Goal: Information Seeking & Learning: Learn about a topic

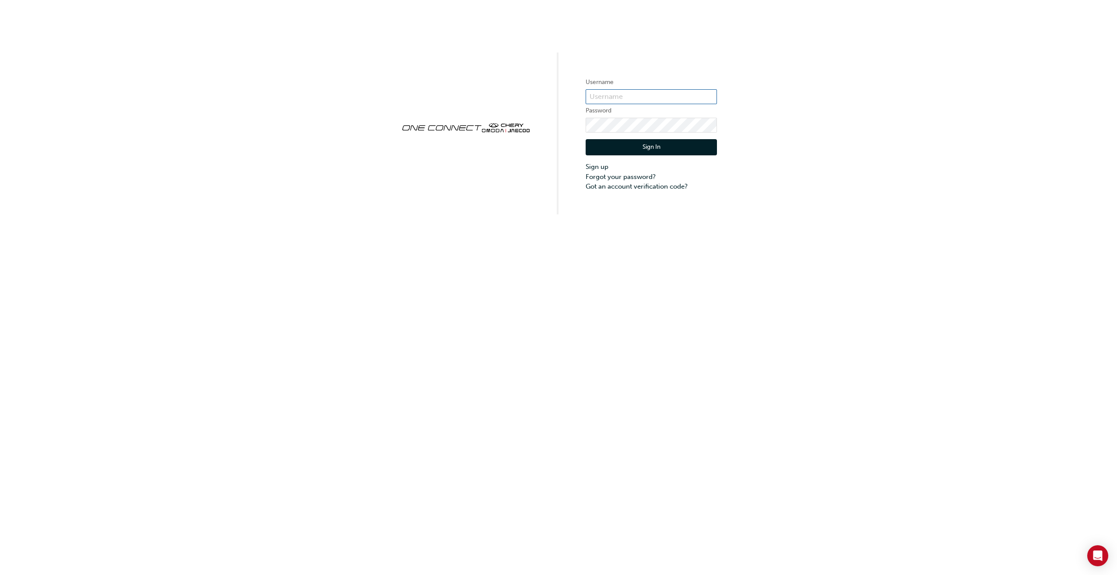
type input "CHAU1361"
click at [674, 148] on button "Sign In" at bounding box center [650, 147] width 131 height 17
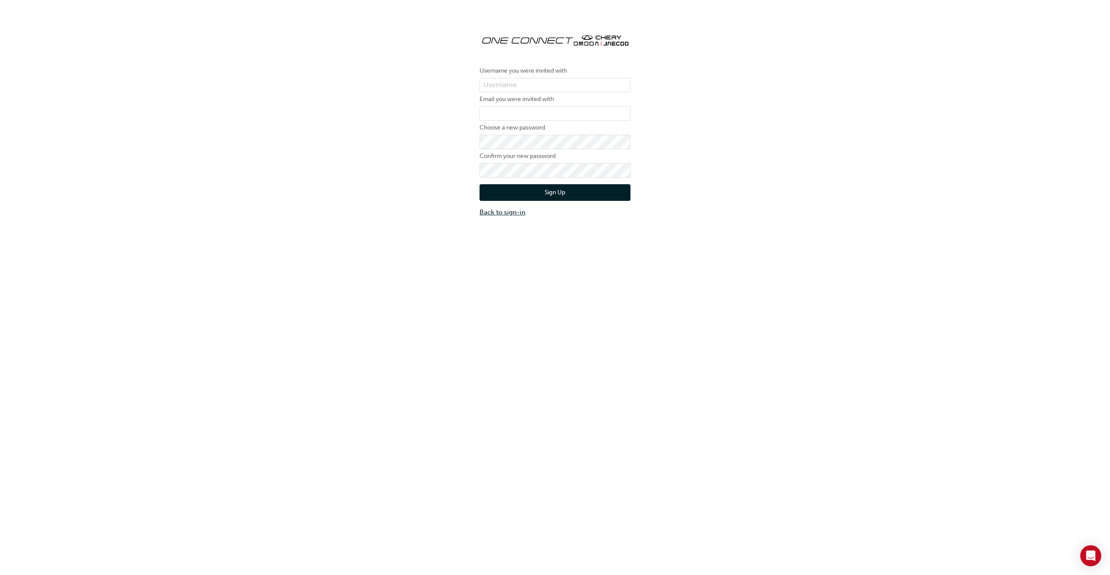
click at [522, 213] on link "Back to sign-in" at bounding box center [555, 212] width 151 height 10
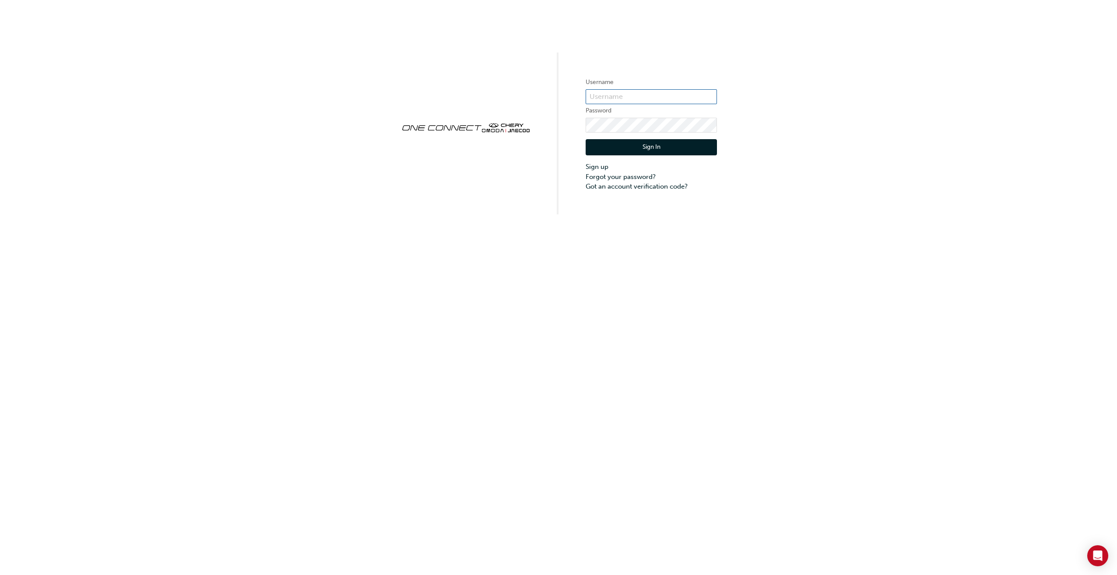
type input "CHAU1361"
click at [635, 144] on button "Sign In" at bounding box center [650, 147] width 131 height 17
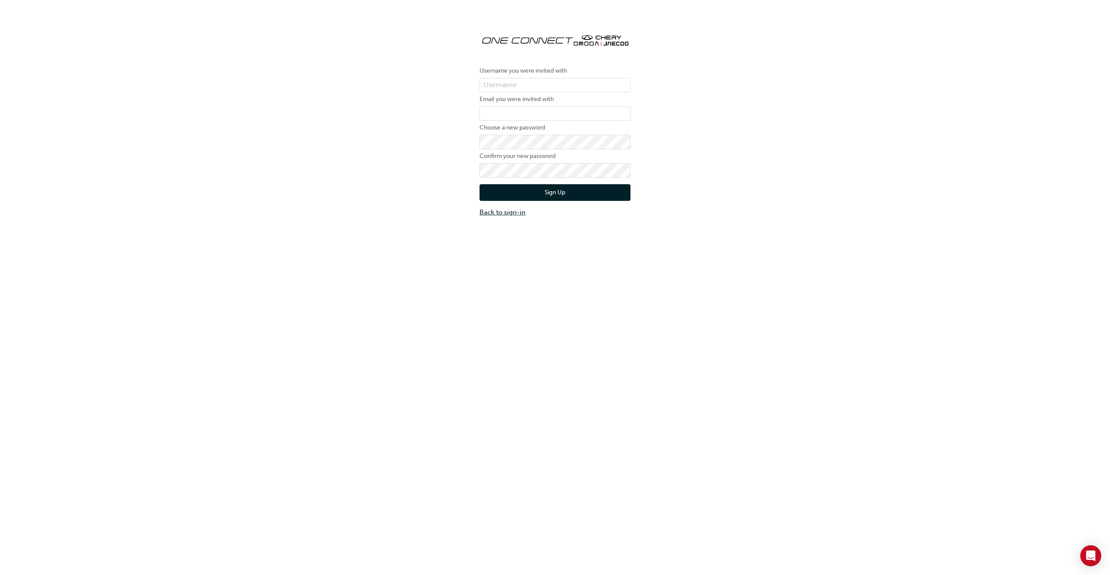
click at [521, 211] on link "Back to sign-in" at bounding box center [555, 212] width 151 height 10
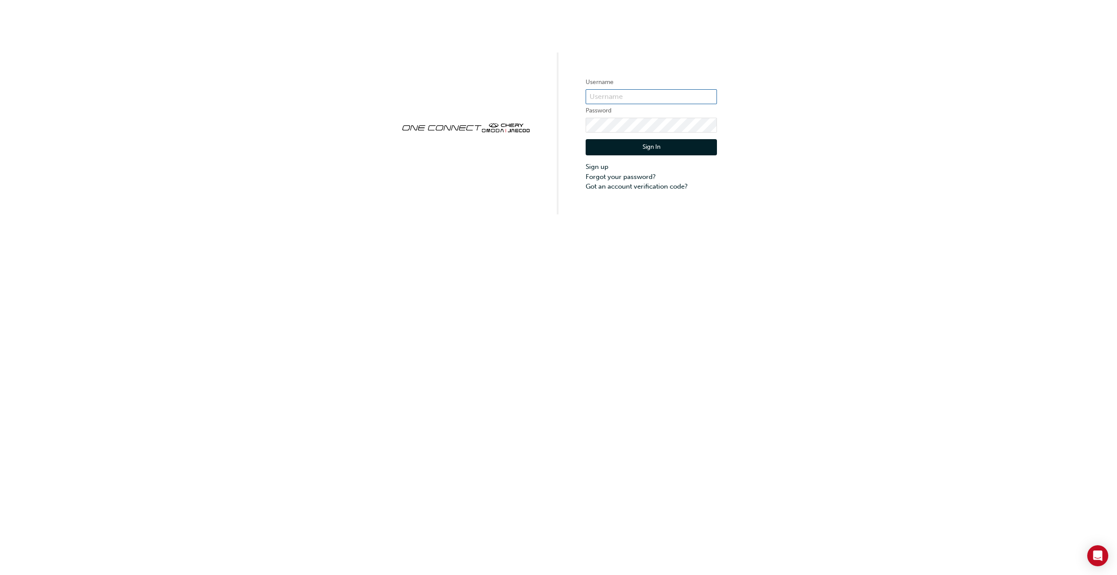
type input "CHAU1361"
click at [829, 153] on div "Username CHAU1361 Password Sign In Sign up Forgot your password? Got an account…" at bounding box center [558, 107] width 1117 height 214
click at [633, 176] on link "Forgot your password?" at bounding box center [650, 177] width 131 height 10
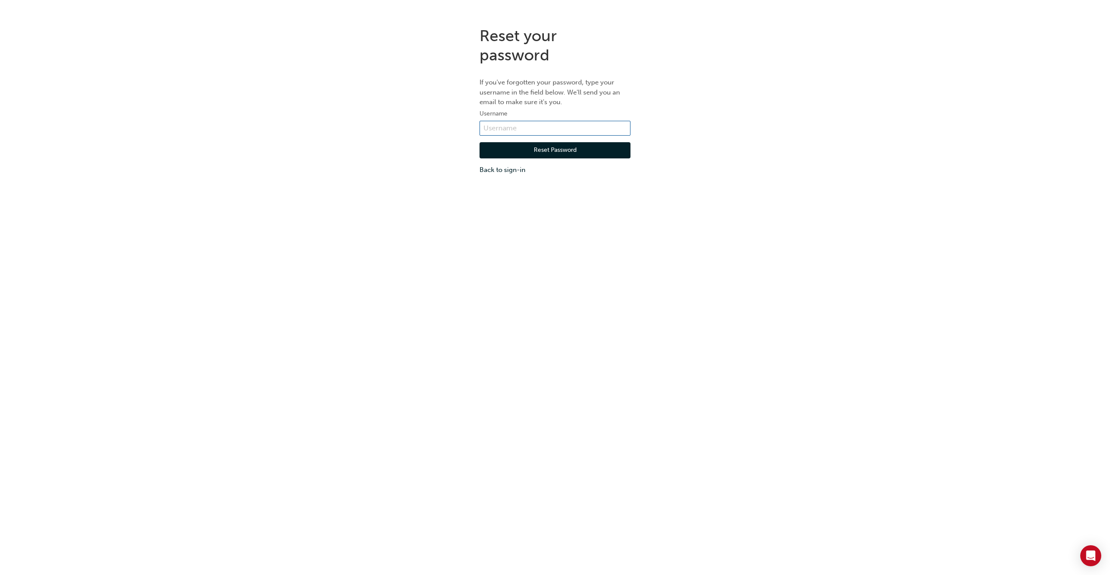
click at [569, 128] on input "text" at bounding box center [555, 128] width 151 height 15
type input "CHAU1361"
click at [542, 154] on button "Reset Password" at bounding box center [555, 150] width 151 height 17
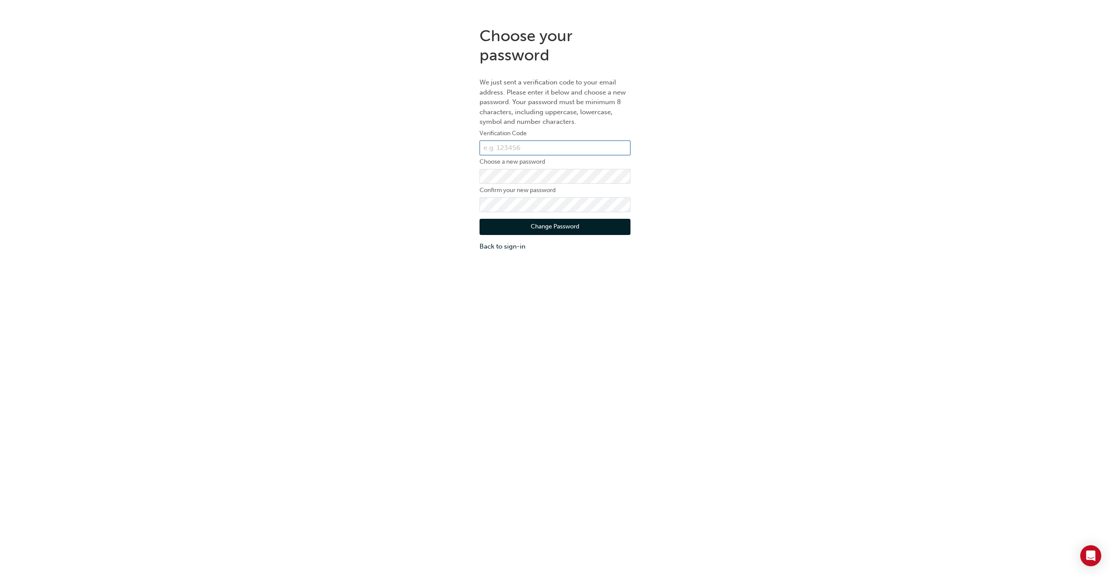
click at [558, 140] on input "text" at bounding box center [555, 147] width 151 height 15
drag, startPoint x: 510, startPoint y: 140, endPoint x: 509, endPoint y: 144, distance: 4.5
click at [510, 140] on form "Verification Code Choose a new password Confirm your new password Change Passwo…" at bounding box center [555, 189] width 151 height 123
click at [509, 146] on input "text" at bounding box center [555, 147] width 151 height 15
paste input "080903"
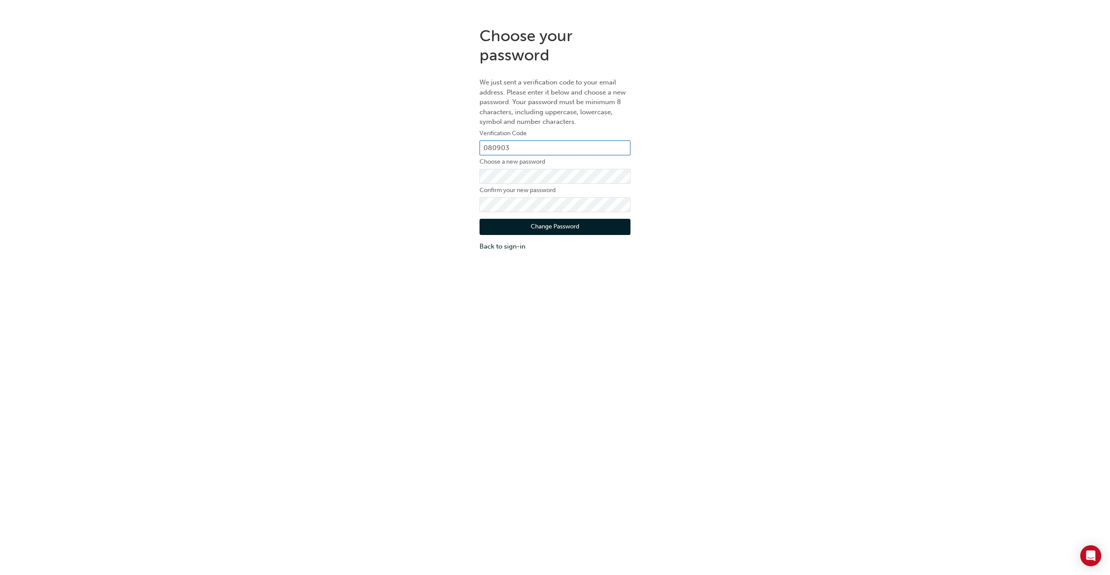
type input "080903"
click at [610, 223] on button "Change Password" at bounding box center [555, 227] width 151 height 17
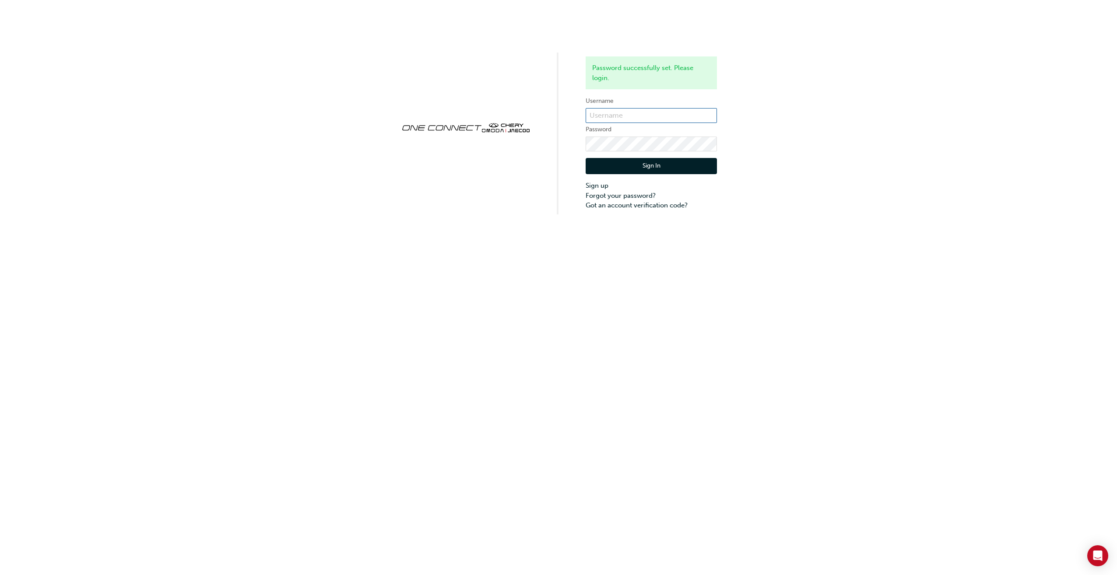
type input "CHAU1361"
click at [698, 162] on button "Sign In" at bounding box center [650, 166] width 131 height 17
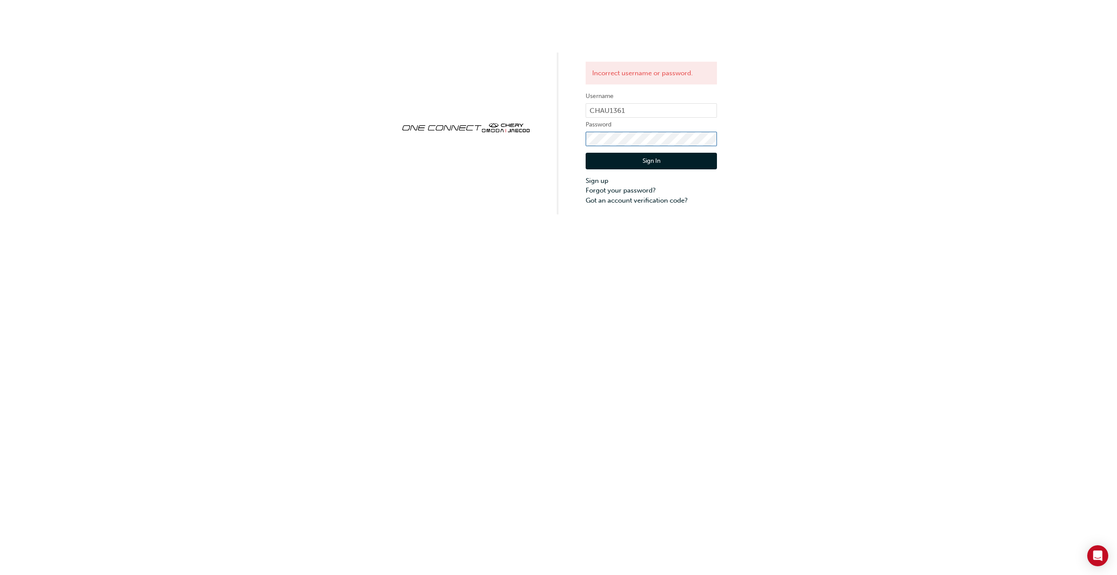
click button "Sign In" at bounding box center [650, 161] width 131 height 17
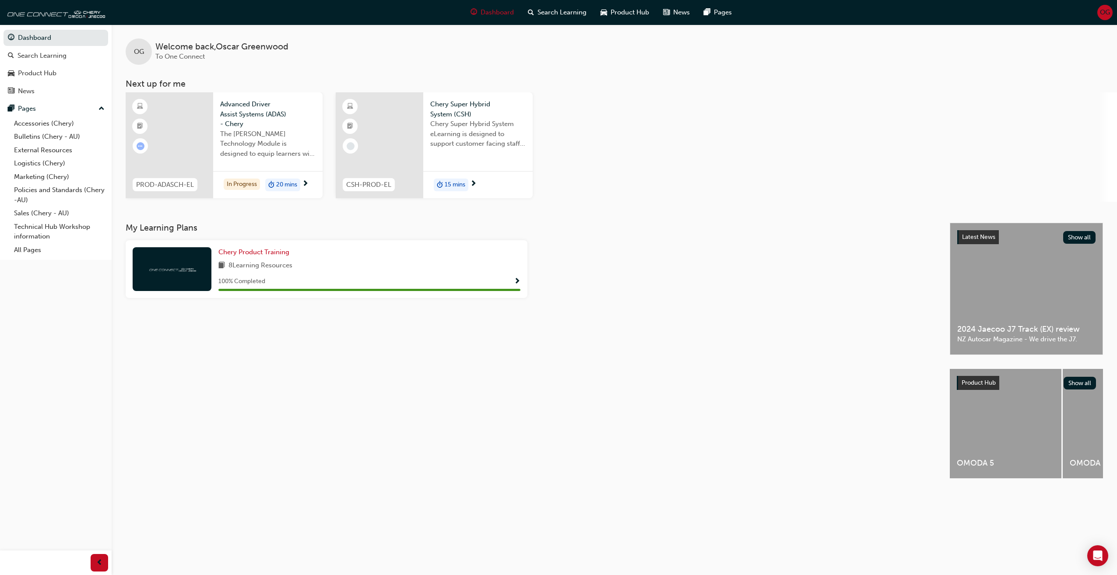
click at [280, 132] on span "The Chery ADAS Technology Module is designed to equip learners with essential k…" at bounding box center [267, 144] width 95 height 30
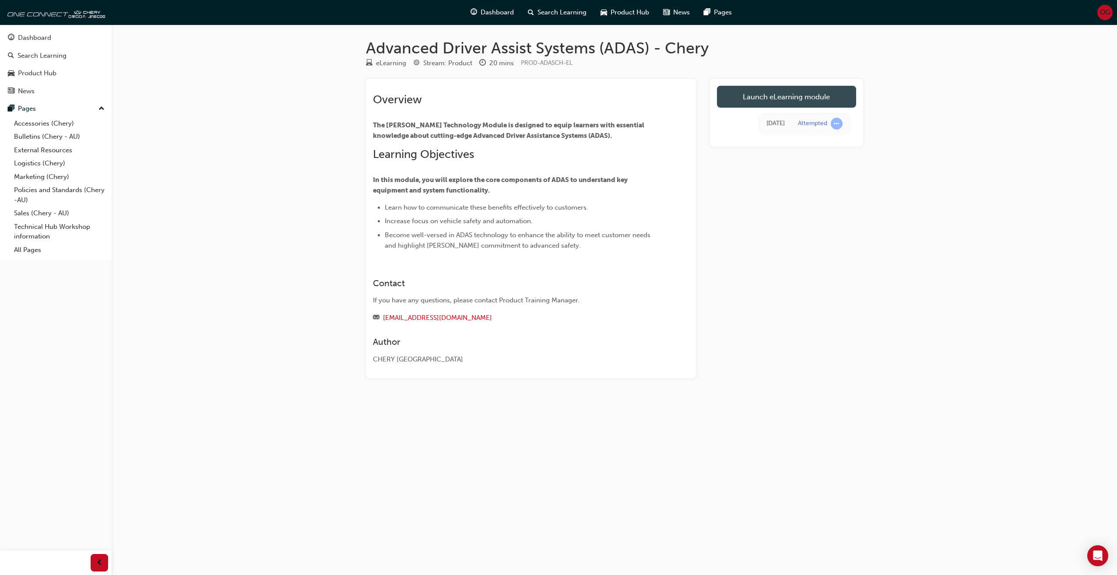
click at [773, 98] on link "Launch eLearning module" at bounding box center [786, 97] width 139 height 22
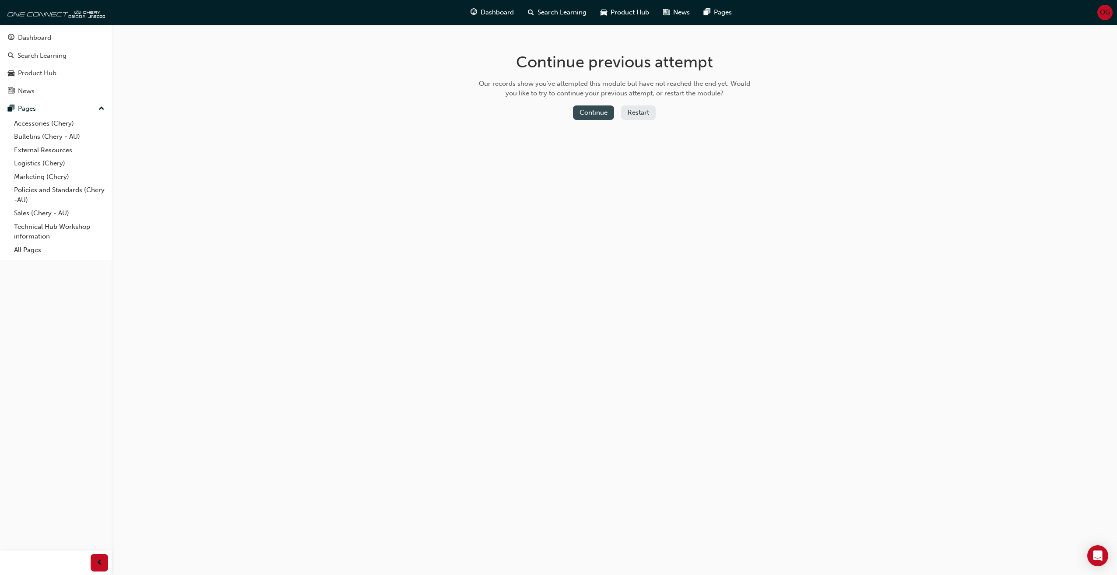
click at [603, 107] on button "Continue" at bounding box center [593, 112] width 41 height 14
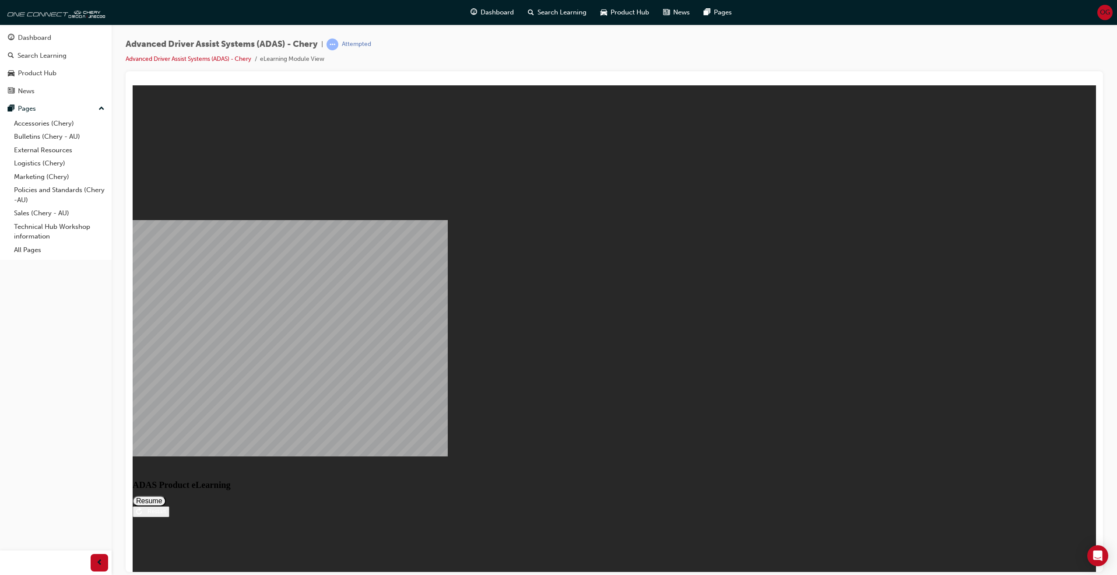
click at [166, 495] on button "Resume" at bounding box center [149, 500] width 33 height 11
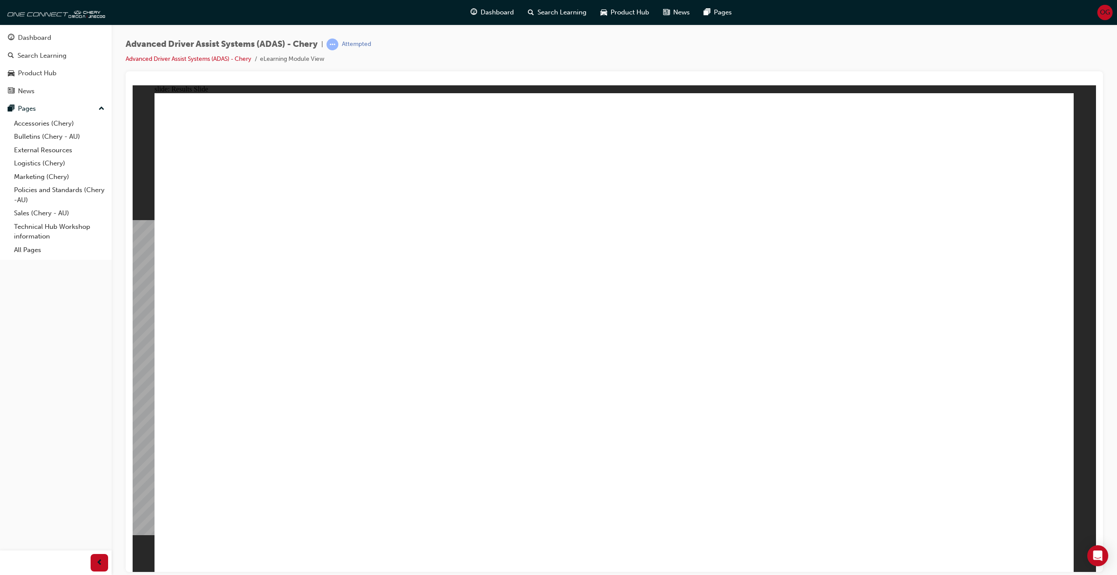
drag, startPoint x: 270, startPoint y: 469, endPoint x: 691, endPoint y: 287, distance: 458.7
drag, startPoint x: 393, startPoint y: 463, endPoint x: 714, endPoint y: 194, distance: 419.4
drag, startPoint x: 562, startPoint y: 466, endPoint x: 987, endPoint y: 240, distance: 481.2
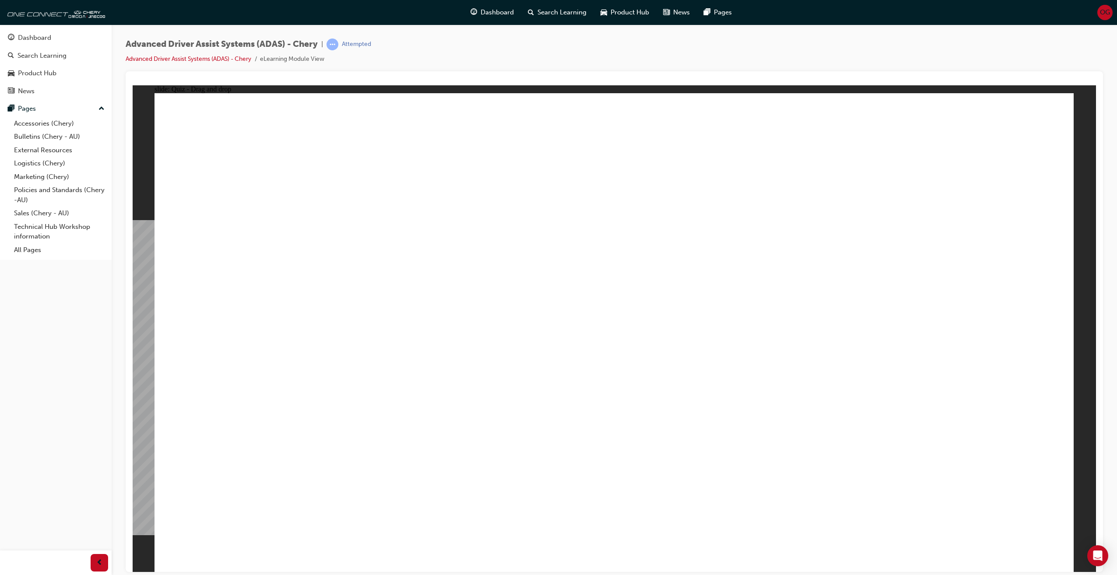
drag, startPoint x: 701, startPoint y: 465, endPoint x: 976, endPoint y: 189, distance: 389.9
drag, startPoint x: 826, startPoint y: 474, endPoint x: 838, endPoint y: 188, distance: 286.4
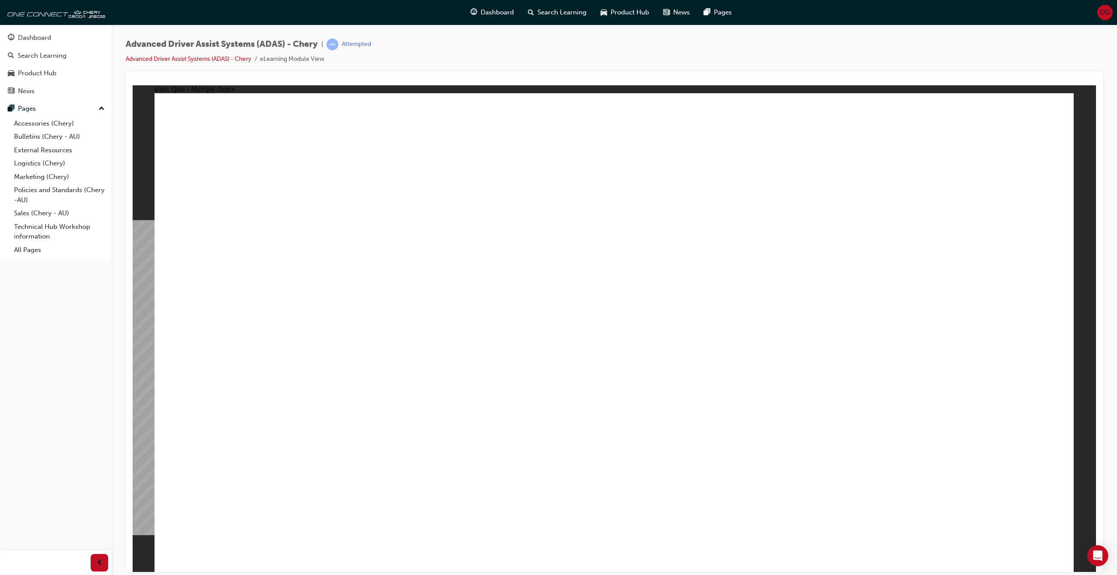
checkbox input "true"
drag, startPoint x: 855, startPoint y: 292, endPoint x: 859, endPoint y: 297, distance: 6.3
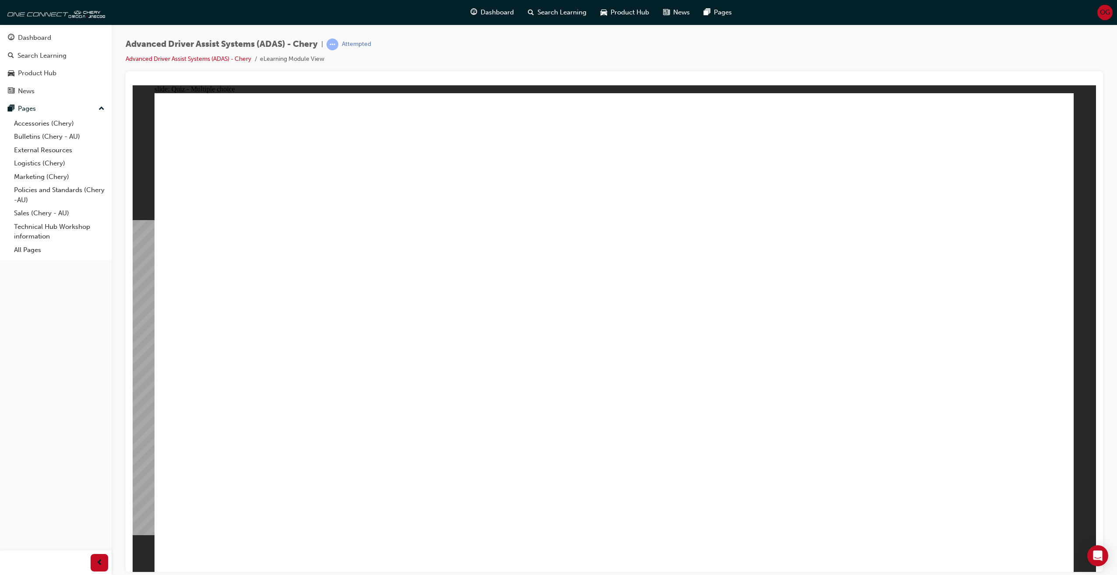
drag, startPoint x: 683, startPoint y: 215, endPoint x: 407, endPoint y: 427, distance: 347.6
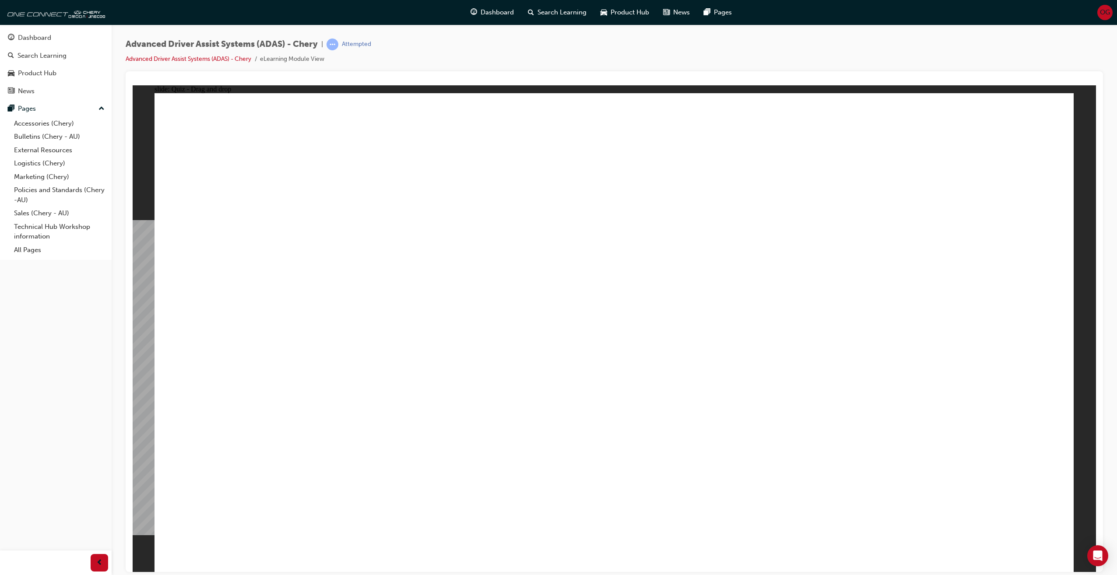
drag, startPoint x: 240, startPoint y: 475, endPoint x: 684, endPoint y: 226, distance: 508.8
drag, startPoint x: 568, startPoint y: 472, endPoint x: 563, endPoint y: 195, distance: 277.0
drag, startPoint x: 410, startPoint y: 463, endPoint x: 906, endPoint y: 295, distance: 523.3
drag, startPoint x: 916, startPoint y: 353, endPoint x: 931, endPoint y: 293, distance: 61.3
drag, startPoint x: 866, startPoint y: 479, endPoint x: 866, endPoint y: 147, distance: 332.6
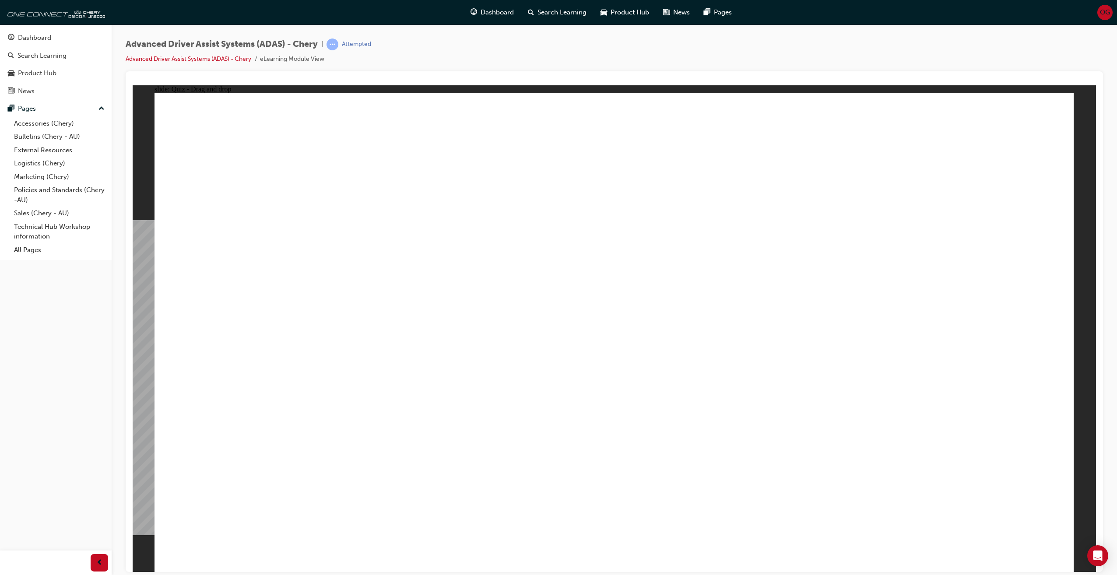
checkbox input "true"
drag, startPoint x: 778, startPoint y: 284, endPoint x: 779, endPoint y: 296, distance: 11.9
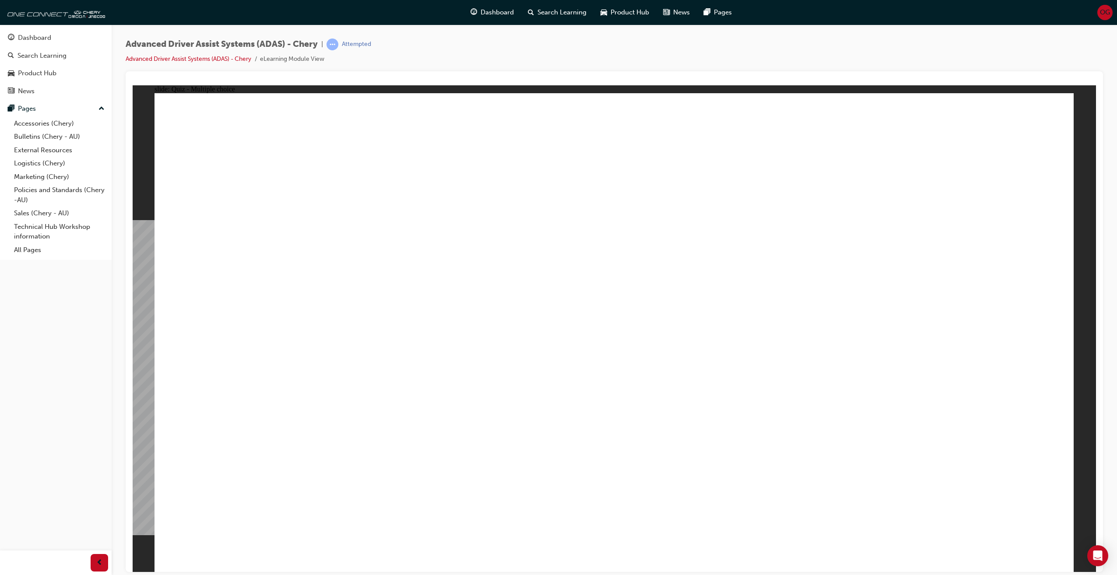
checkbox input "true"
drag, startPoint x: 777, startPoint y: 312, endPoint x: 778, endPoint y: 317, distance: 4.5
checkbox input "true"
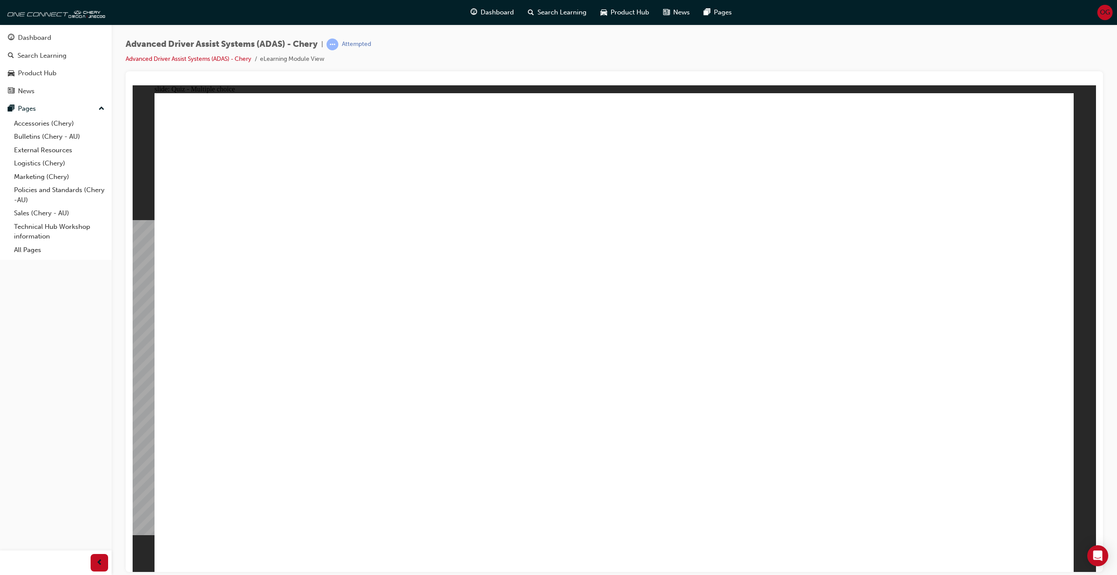
checkbox input "true"
drag, startPoint x: 702, startPoint y: 497, endPoint x: 674, endPoint y: 487, distance: 29.9
drag, startPoint x: 631, startPoint y: 472, endPoint x: 625, endPoint y: 469, distance: 6.3
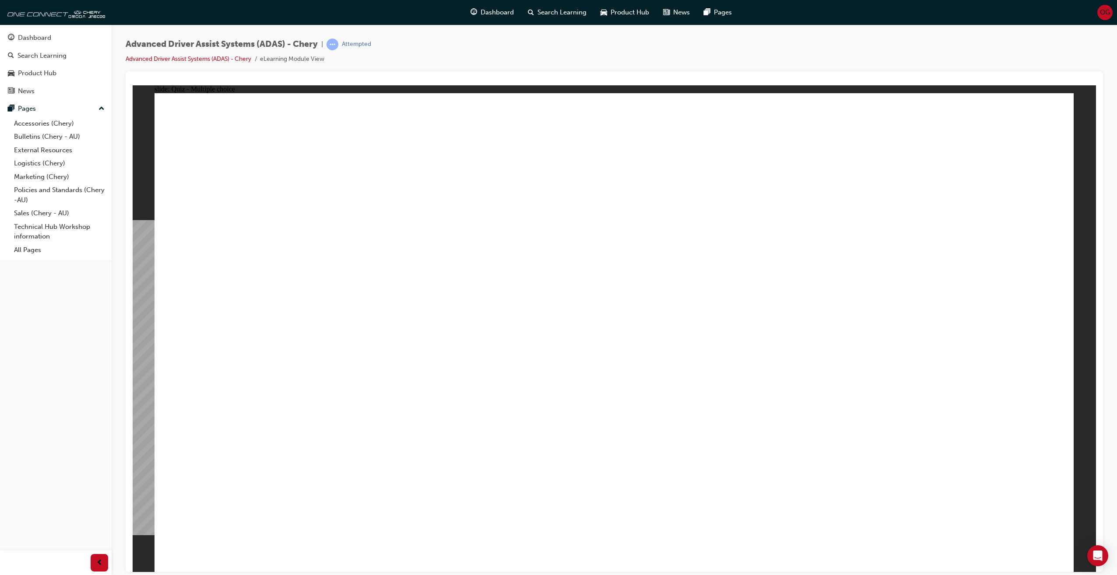
checkbox input "true"
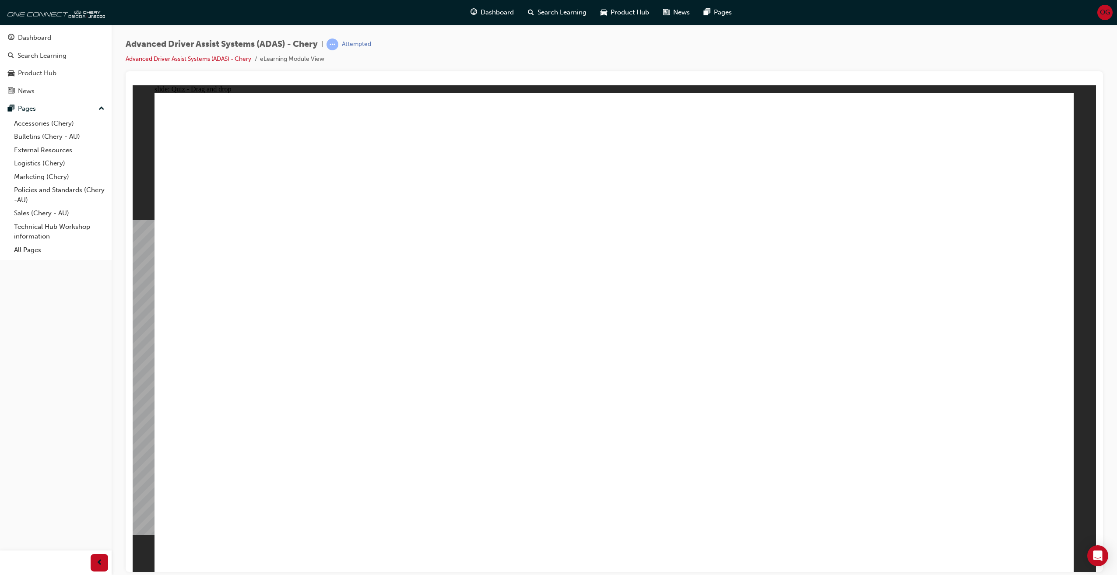
drag, startPoint x: 712, startPoint y: 189, endPoint x: 691, endPoint y: 242, distance: 56.8
drag, startPoint x: 688, startPoint y: 200, endPoint x: 694, endPoint y: 223, distance: 23.4
drag, startPoint x: 711, startPoint y: 280, endPoint x: 705, endPoint y: 423, distance: 143.7
